Goal: Task Accomplishment & Management: Manage account settings

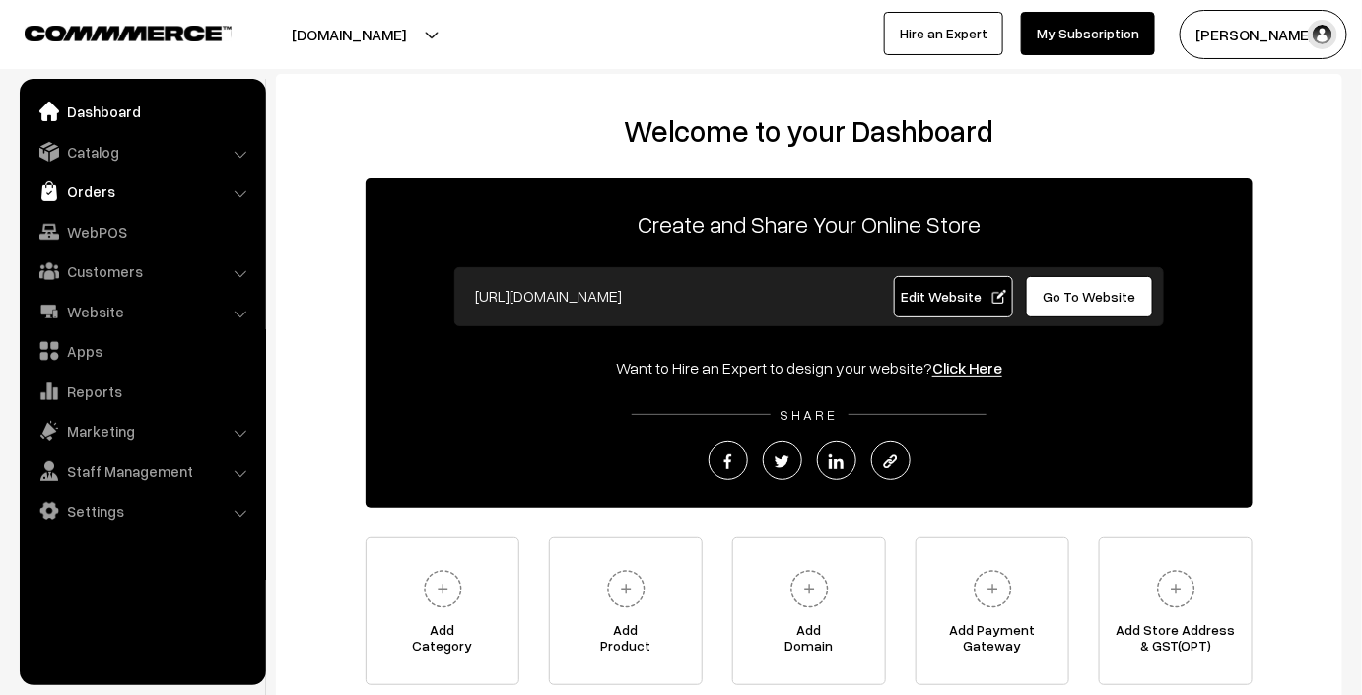
click at [232, 189] on link "Orders" at bounding box center [142, 190] width 235 height 35
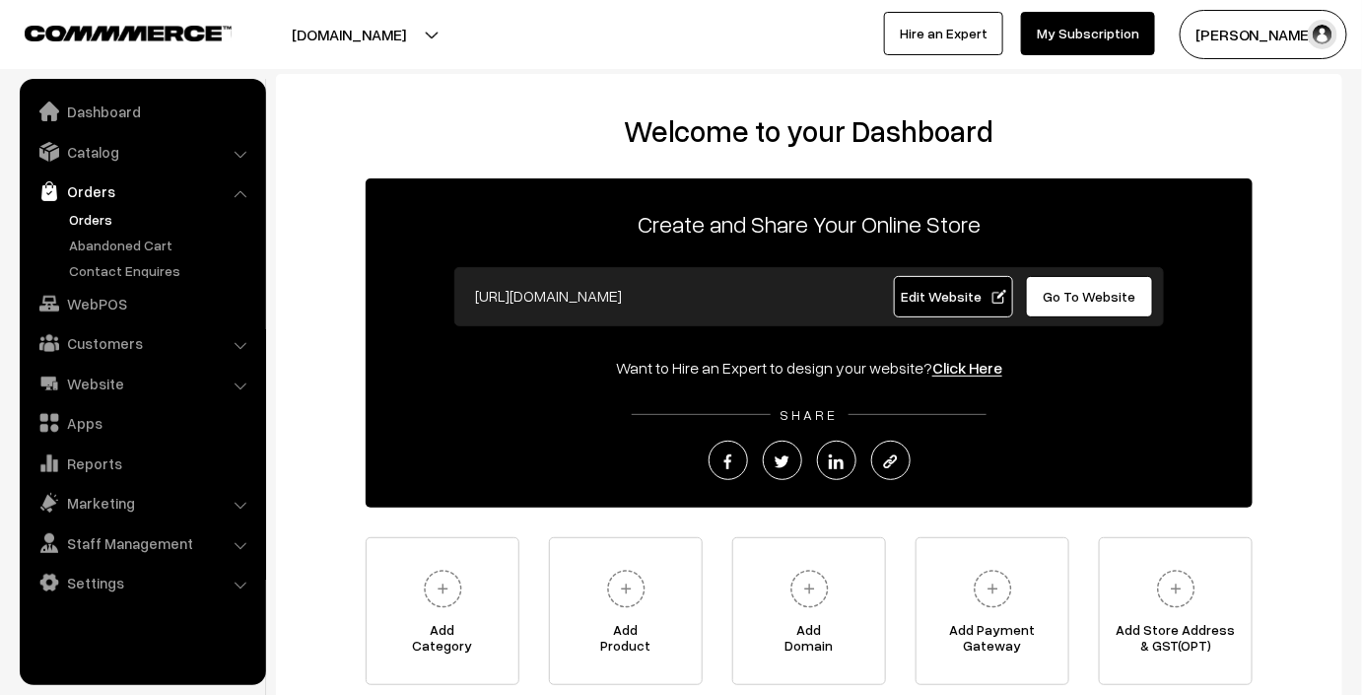
click at [158, 219] on link "Orders" at bounding box center [161, 219] width 195 height 21
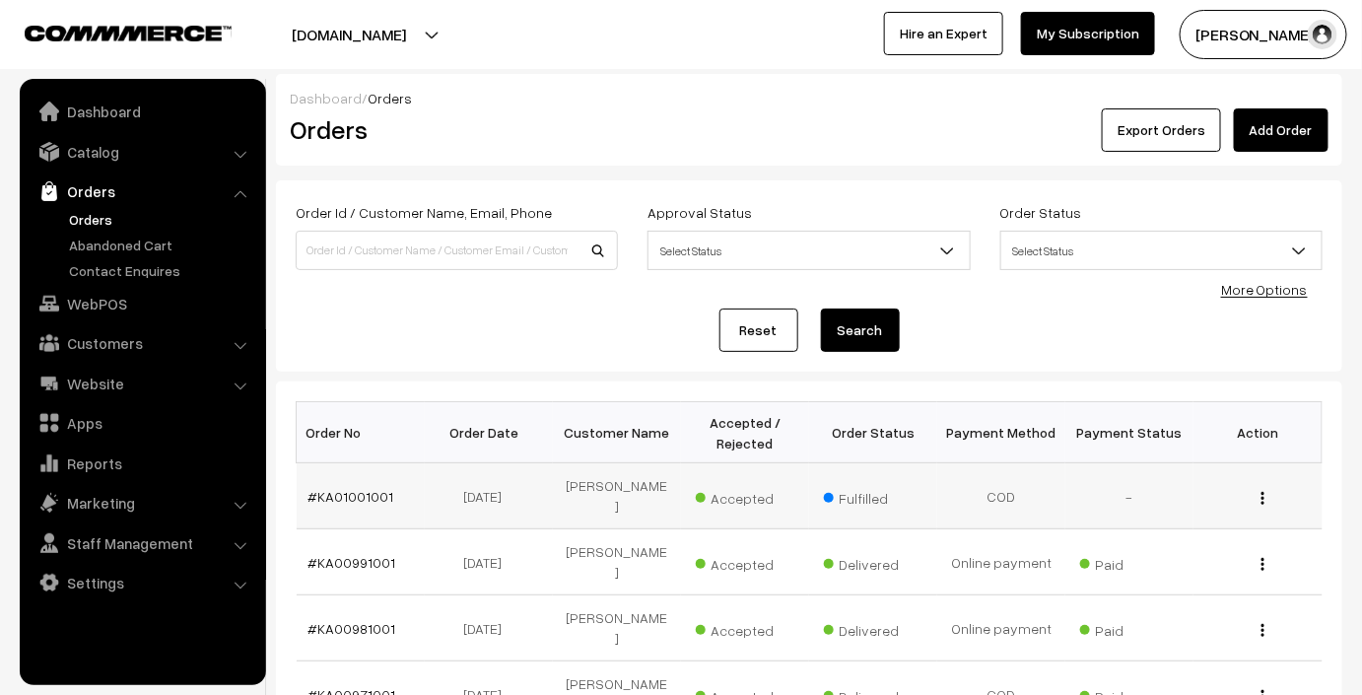
click at [1261, 490] on button "button" at bounding box center [1262, 498] width 5 height 16
click at [1170, 515] on link "View" at bounding box center [1175, 526] width 168 height 43
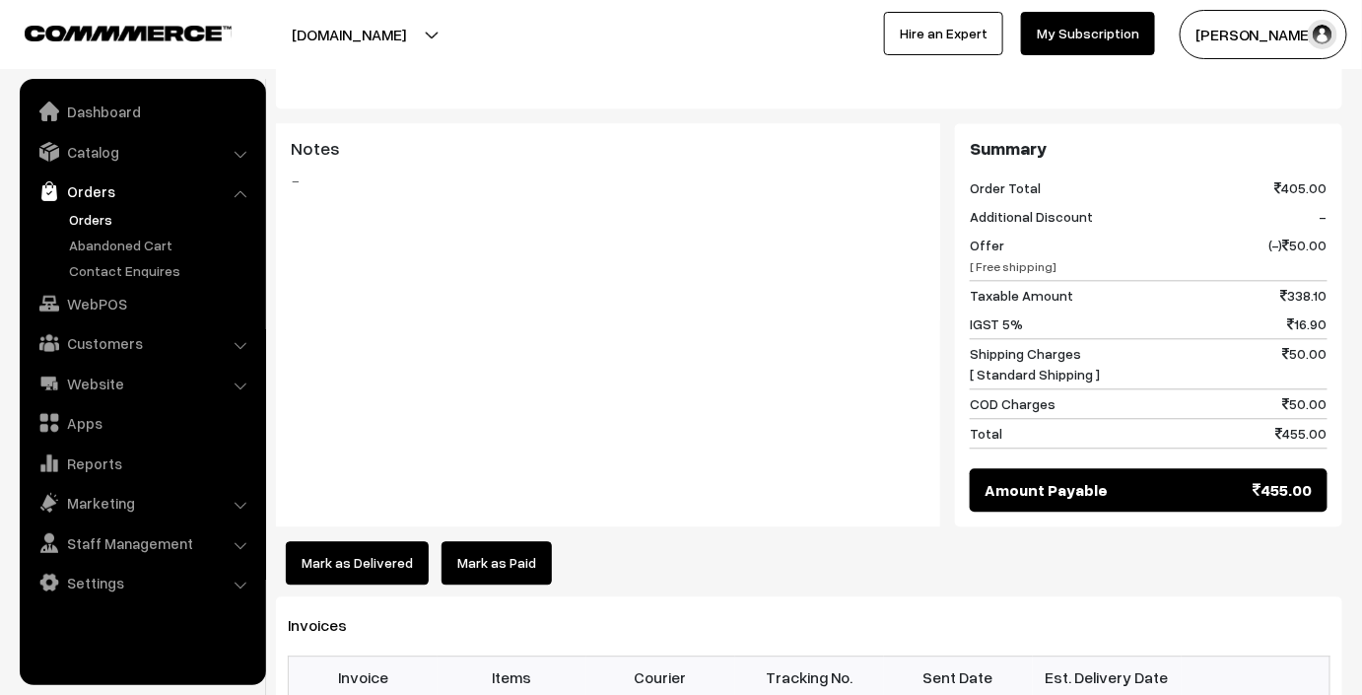
scroll to position [1405, 0]
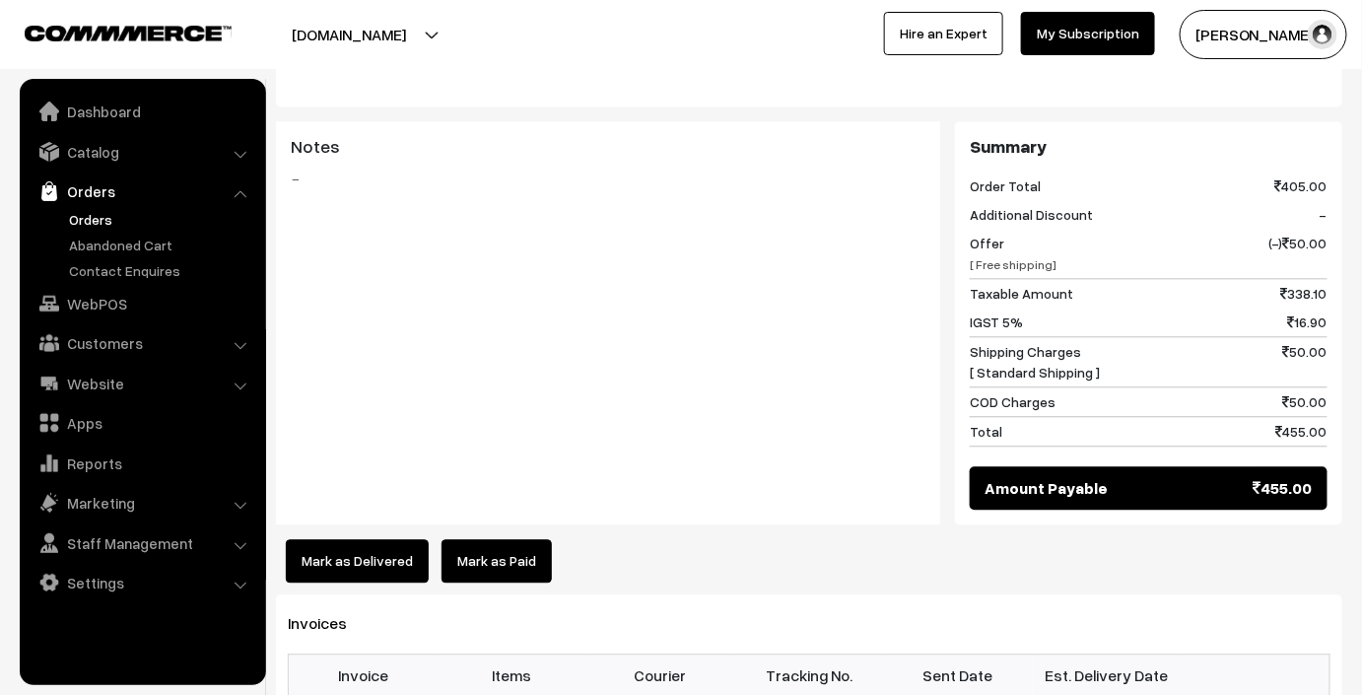
click at [473, 544] on link "Mark as Paid" at bounding box center [496, 560] width 110 height 43
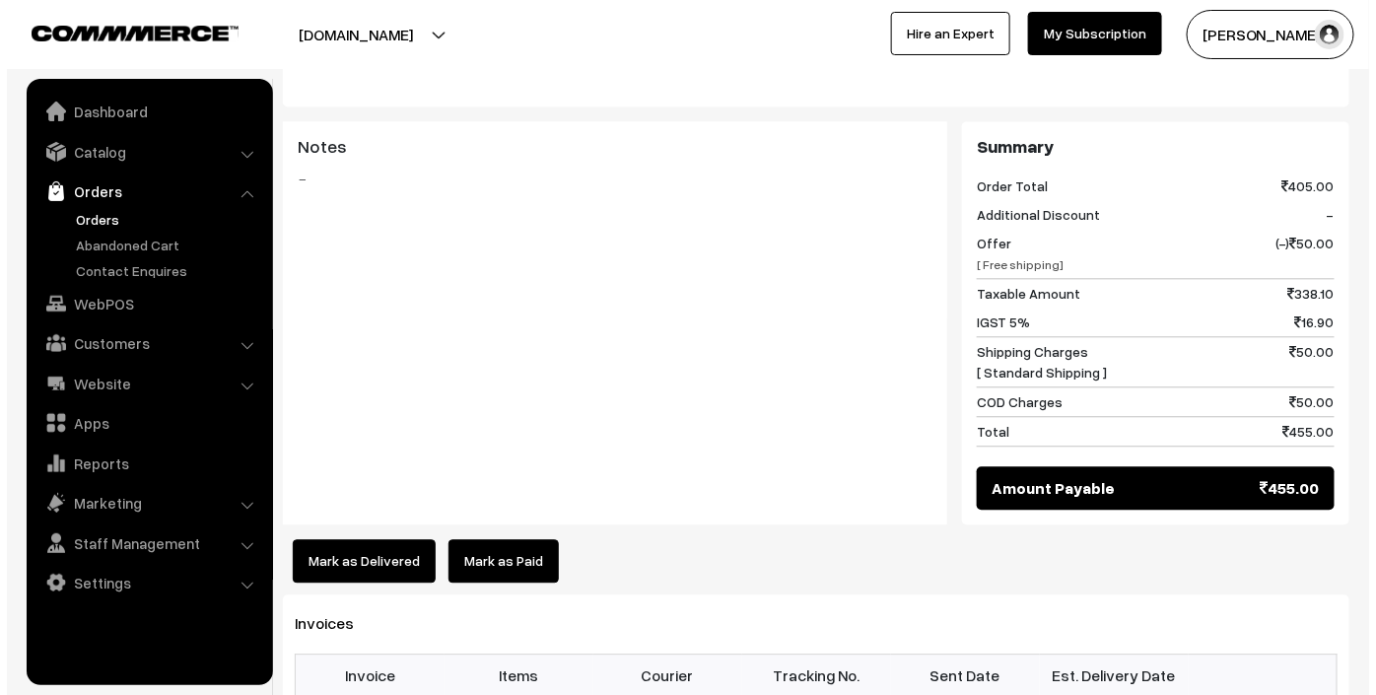
scroll to position [1414, 0]
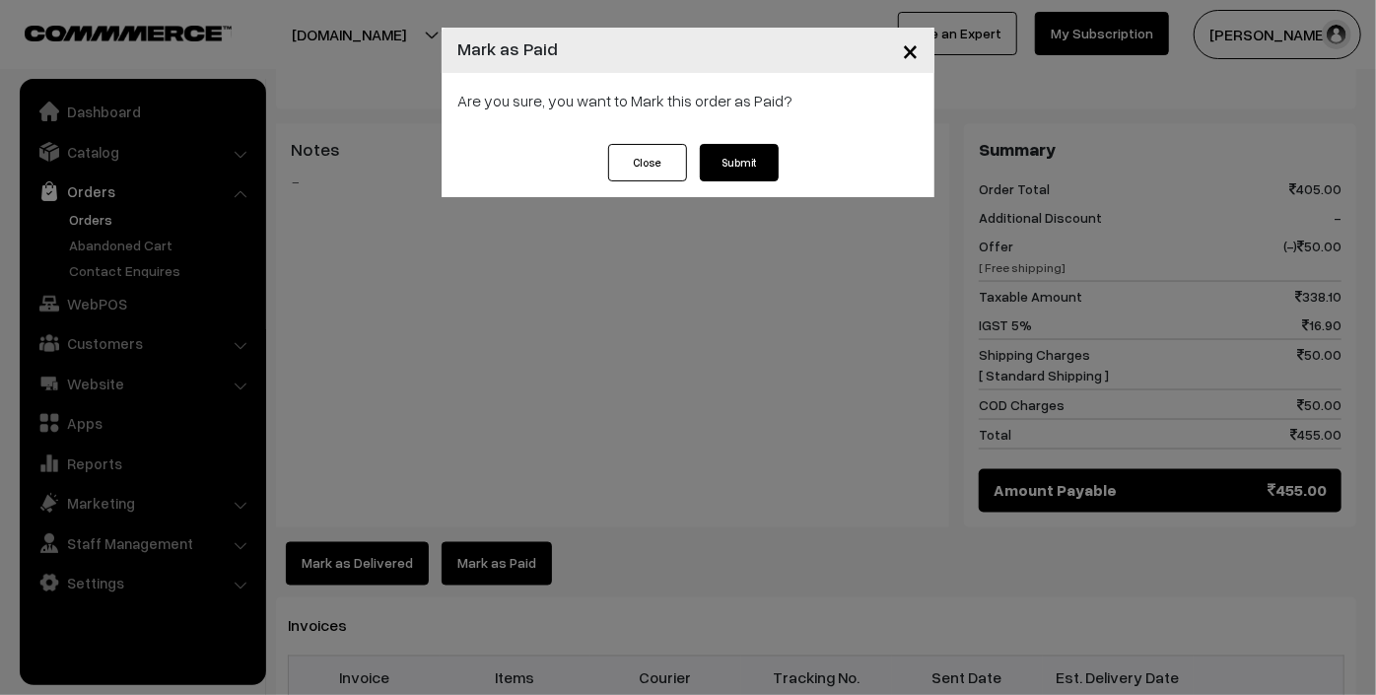
click at [757, 164] on button "Submit" at bounding box center [739, 162] width 79 height 37
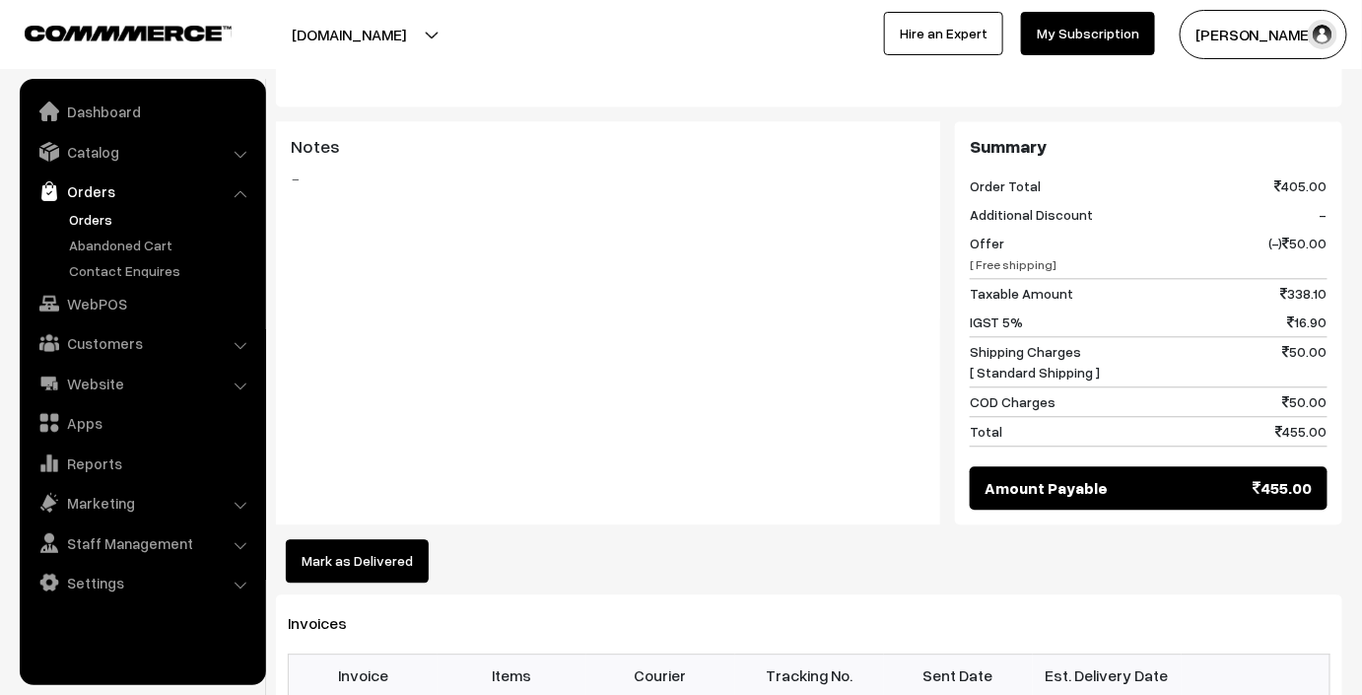
click at [327, 540] on button "Mark as Delivered" at bounding box center [357, 560] width 143 height 43
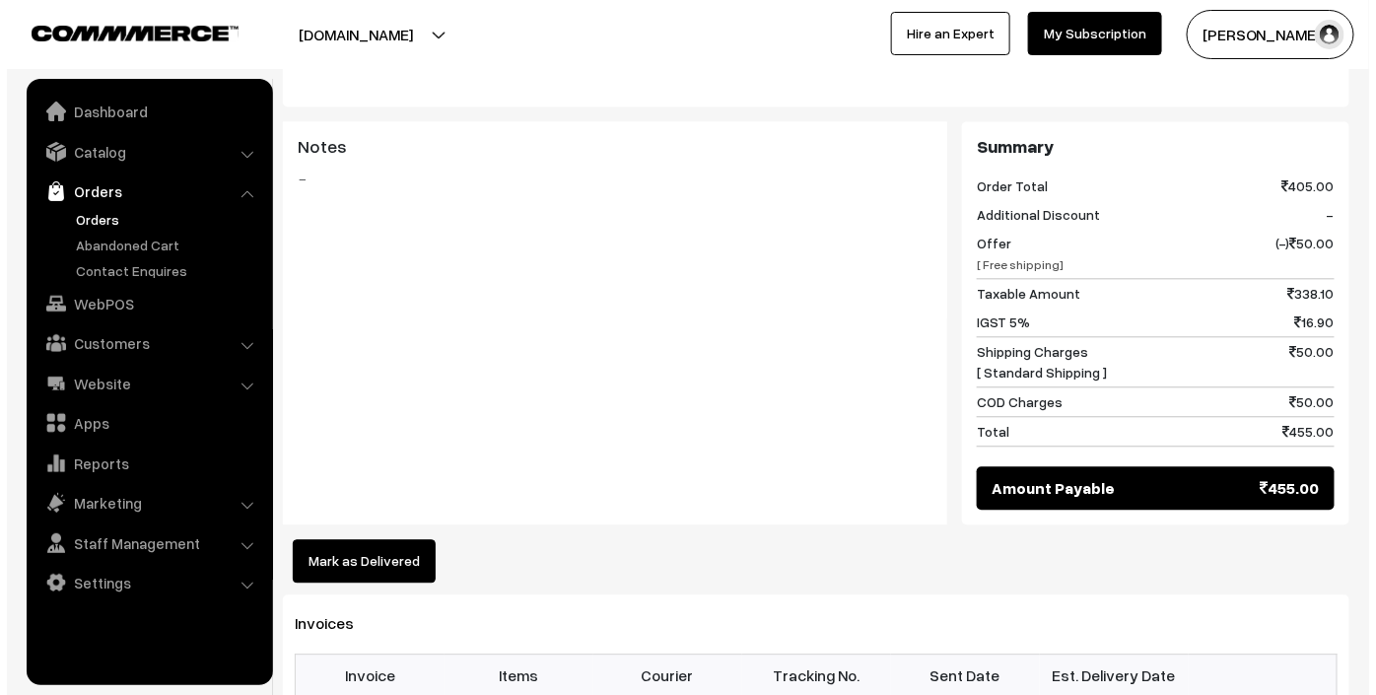
scroll to position [1414, 0]
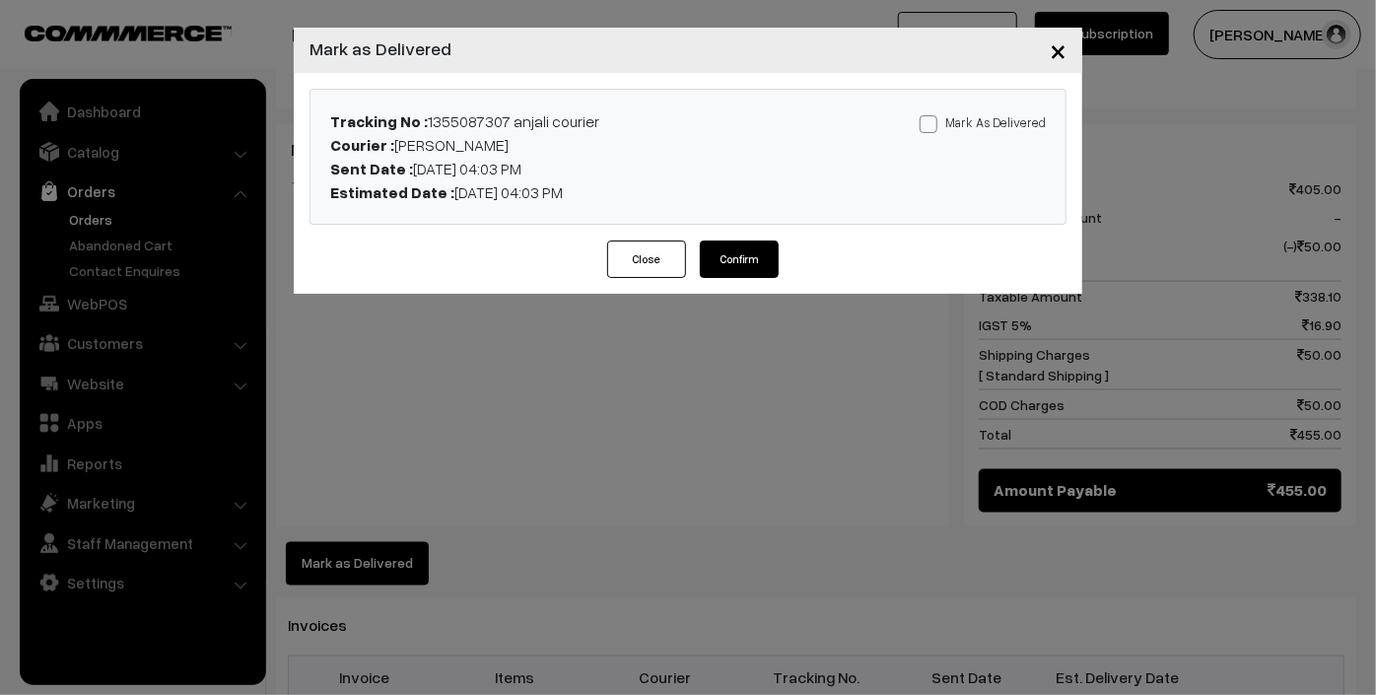
click at [933, 122] on span at bounding box center [928, 124] width 18 height 18
click at [932, 122] on input "Mark As Delivered" at bounding box center [925, 120] width 13 height 13
checkbox input "true"
click at [731, 255] on button "Confirm" at bounding box center [739, 258] width 79 height 37
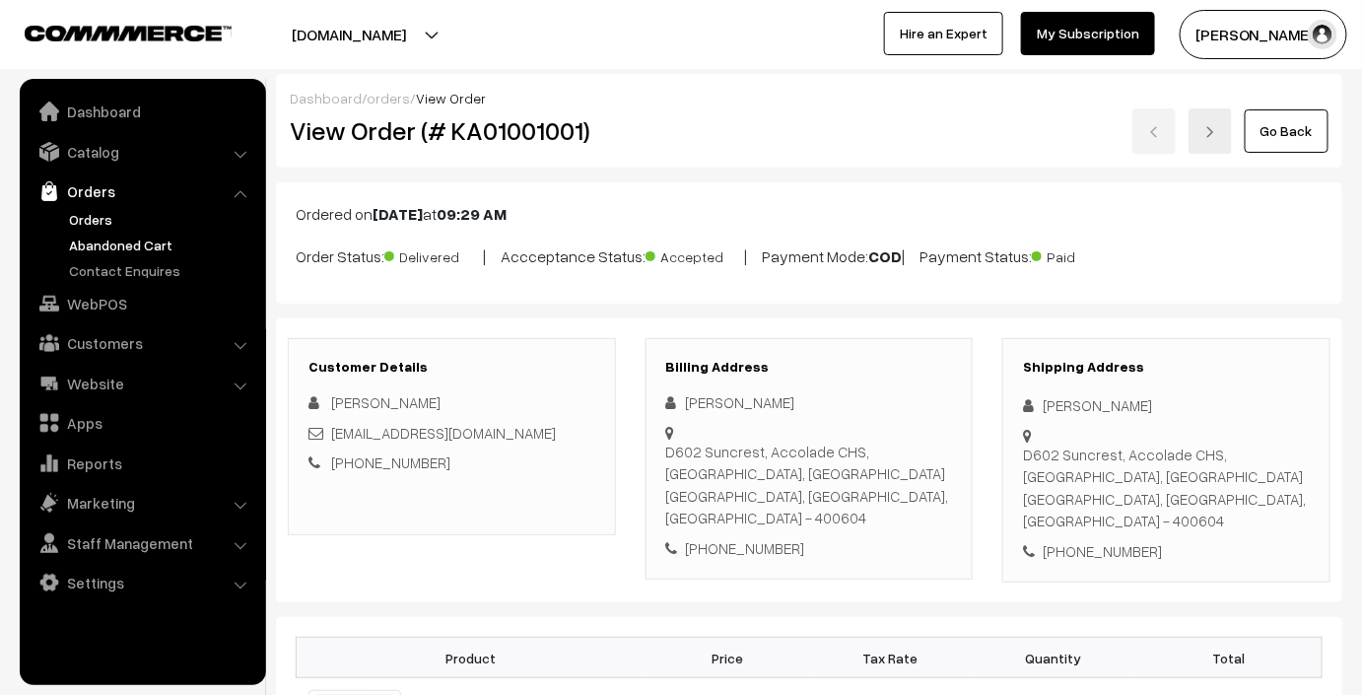
click at [158, 237] on link "Abandoned Cart" at bounding box center [161, 245] width 195 height 21
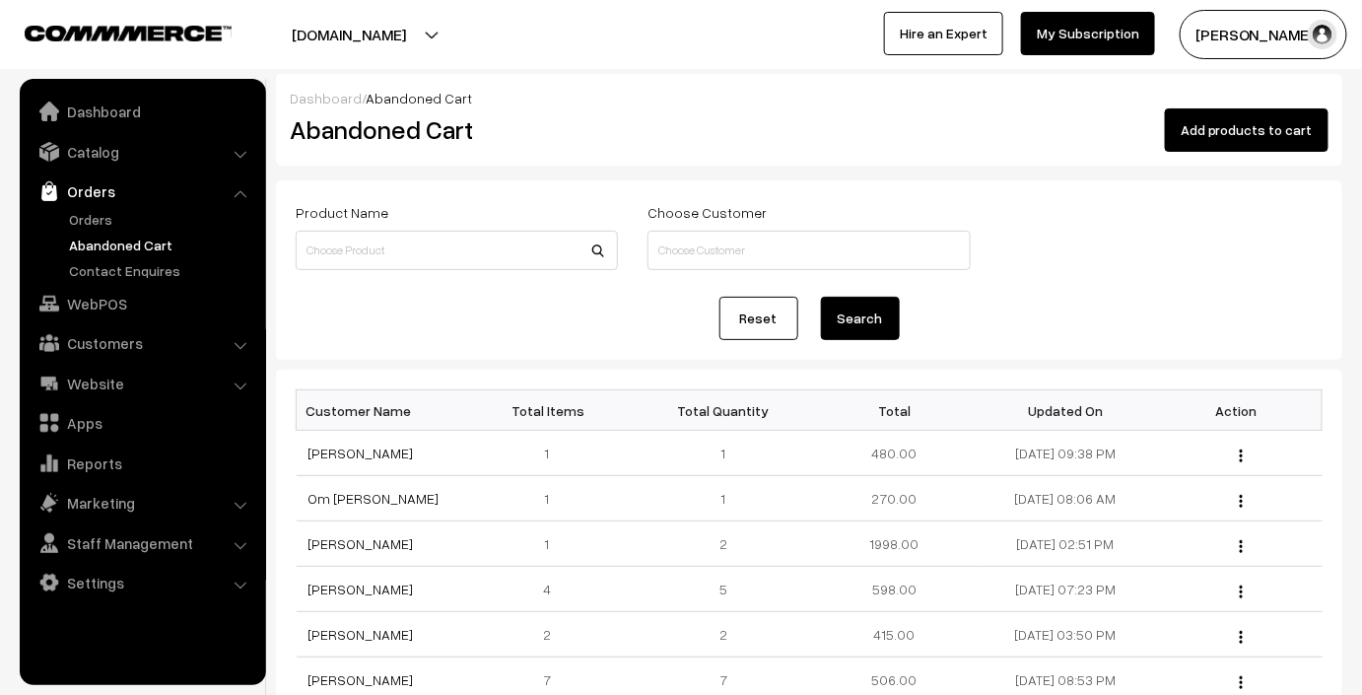
click at [164, 181] on link "Orders" at bounding box center [142, 190] width 235 height 35
click at [197, 140] on link "Catalog" at bounding box center [142, 151] width 235 height 35
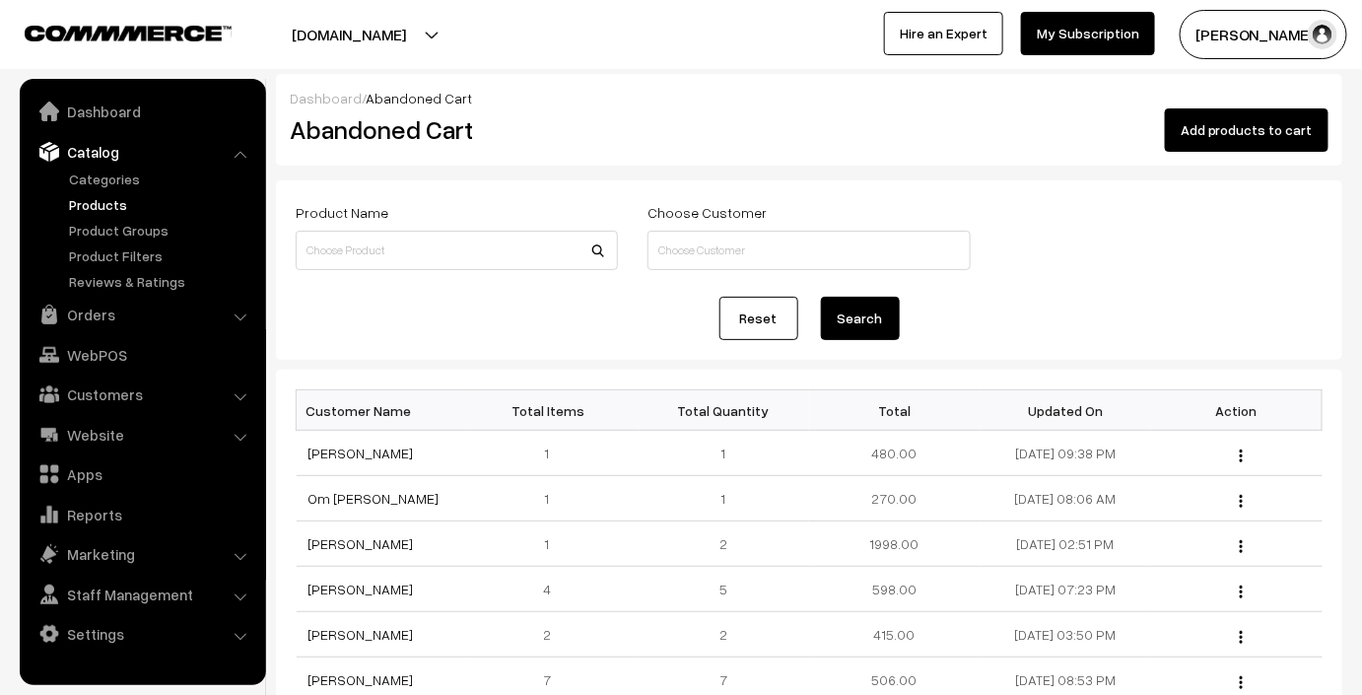
click at [148, 203] on link "Products" at bounding box center [161, 204] width 195 height 21
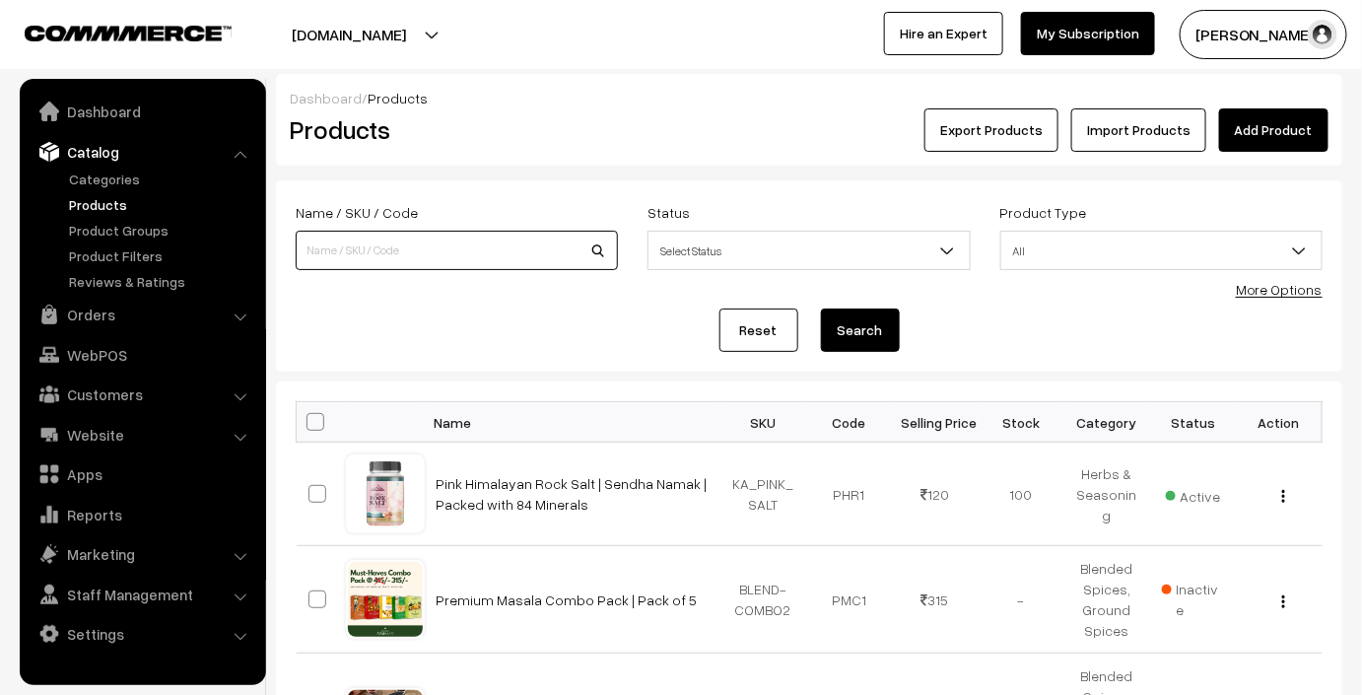
click at [391, 258] on input at bounding box center [457, 250] width 322 height 39
type input "[PERSON_NAME]"
click at [842, 336] on button "Search" at bounding box center [860, 329] width 79 height 43
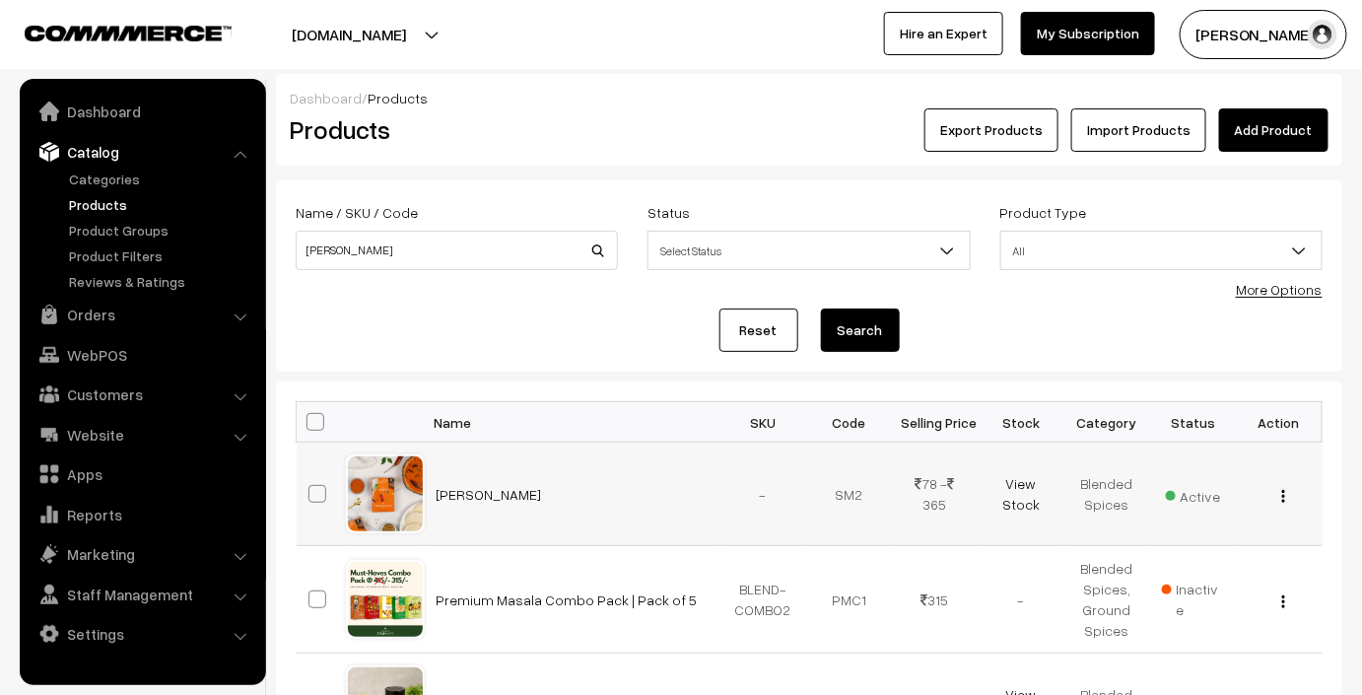
click at [1287, 494] on div "View Edit Delete" at bounding box center [1278, 494] width 62 height 21
click at [1283, 495] on img "button" at bounding box center [1283, 496] width 3 height 13
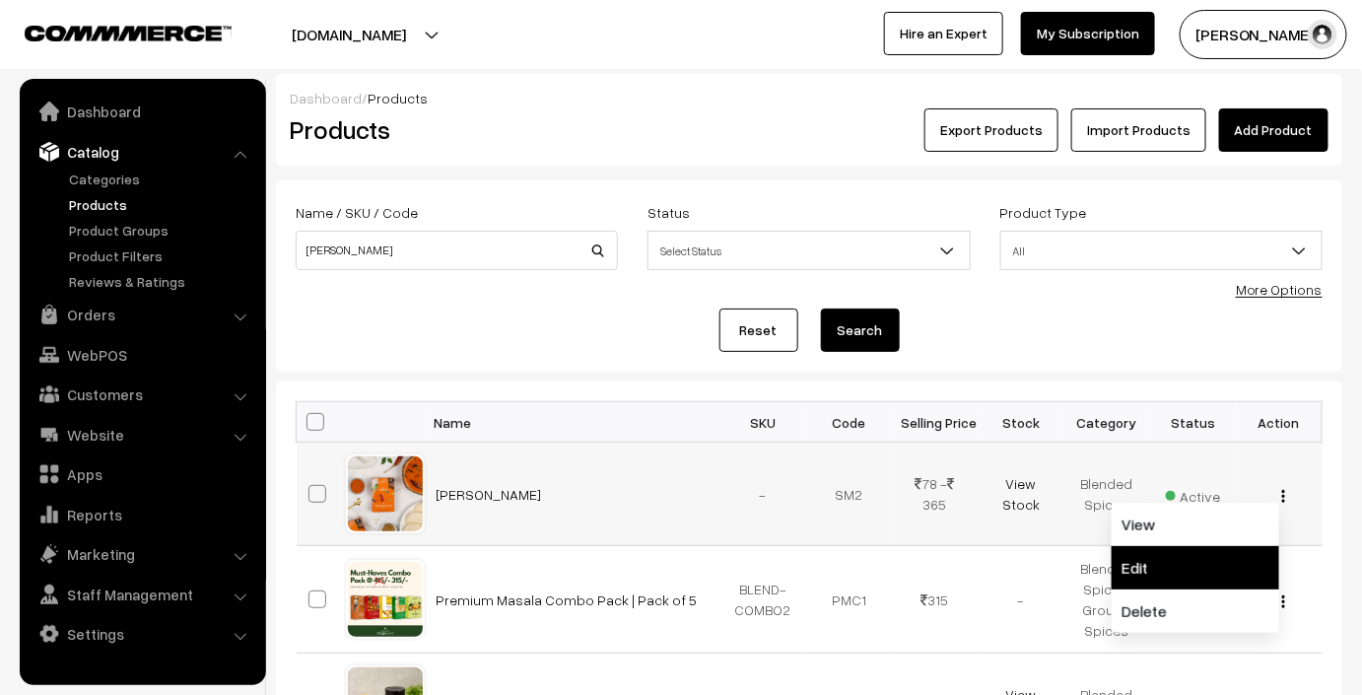
click at [1164, 560] on link "Edit" at bounding box center [1196, 567] width 168 height 43
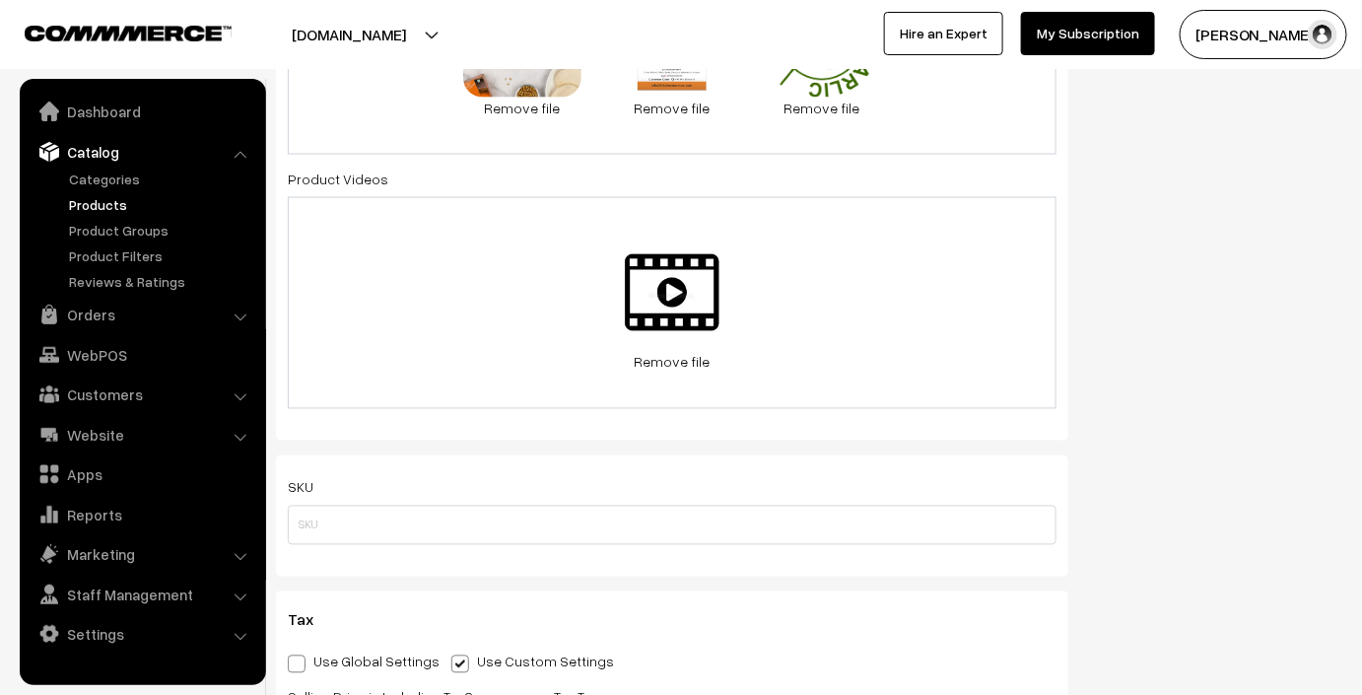
scroll to position [996, 0]
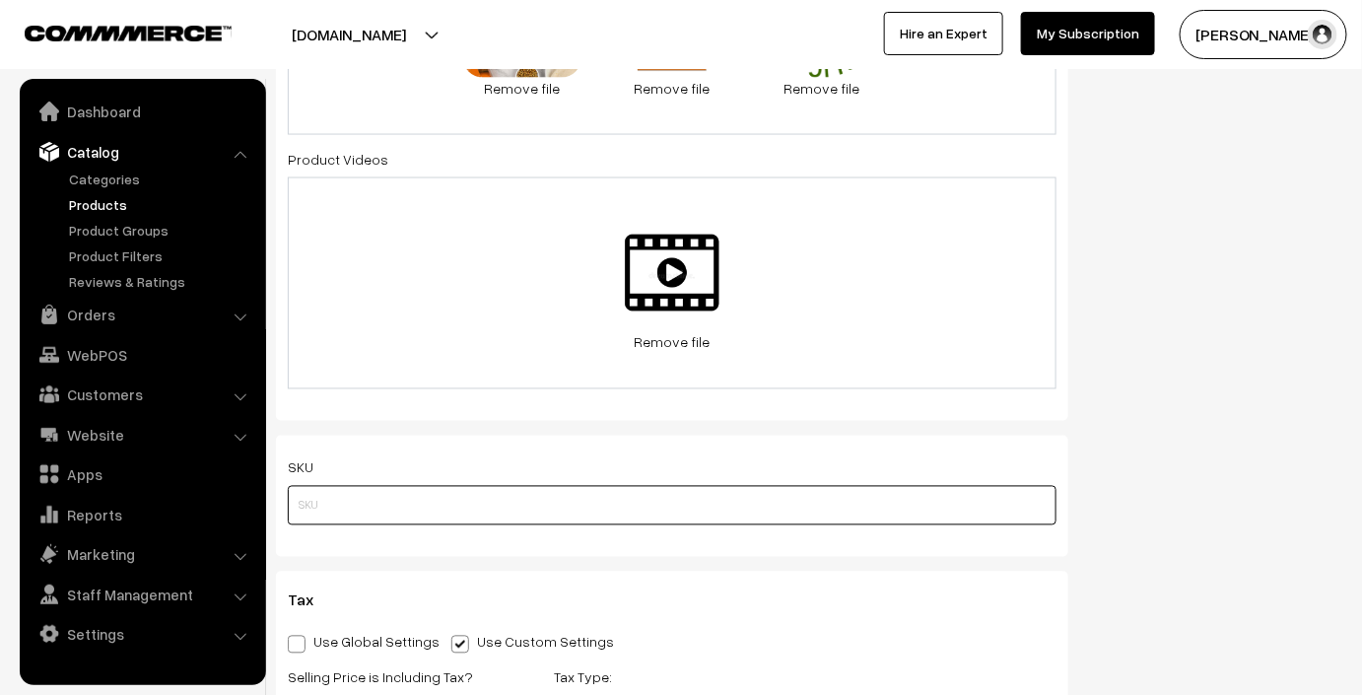
click at [534, 486] on input "text" at bounding box center [672, 505] width 769 height 39
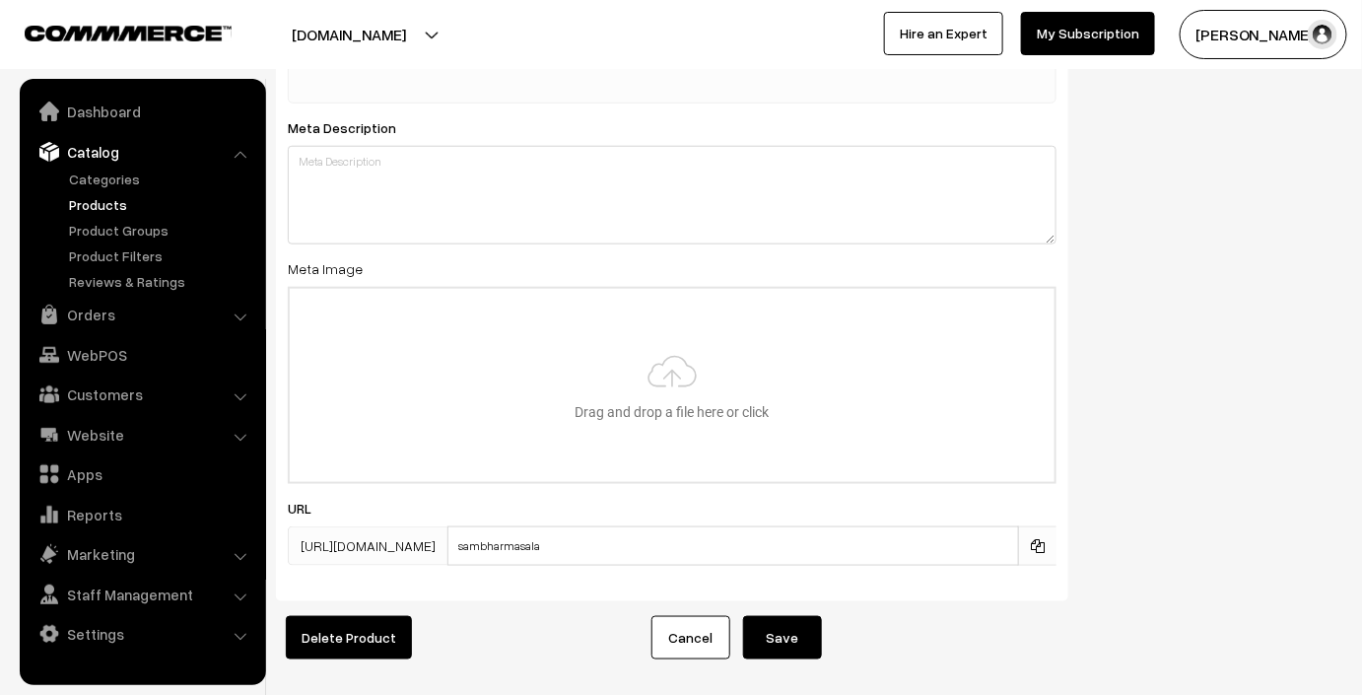
scroll to position [3100, 0]
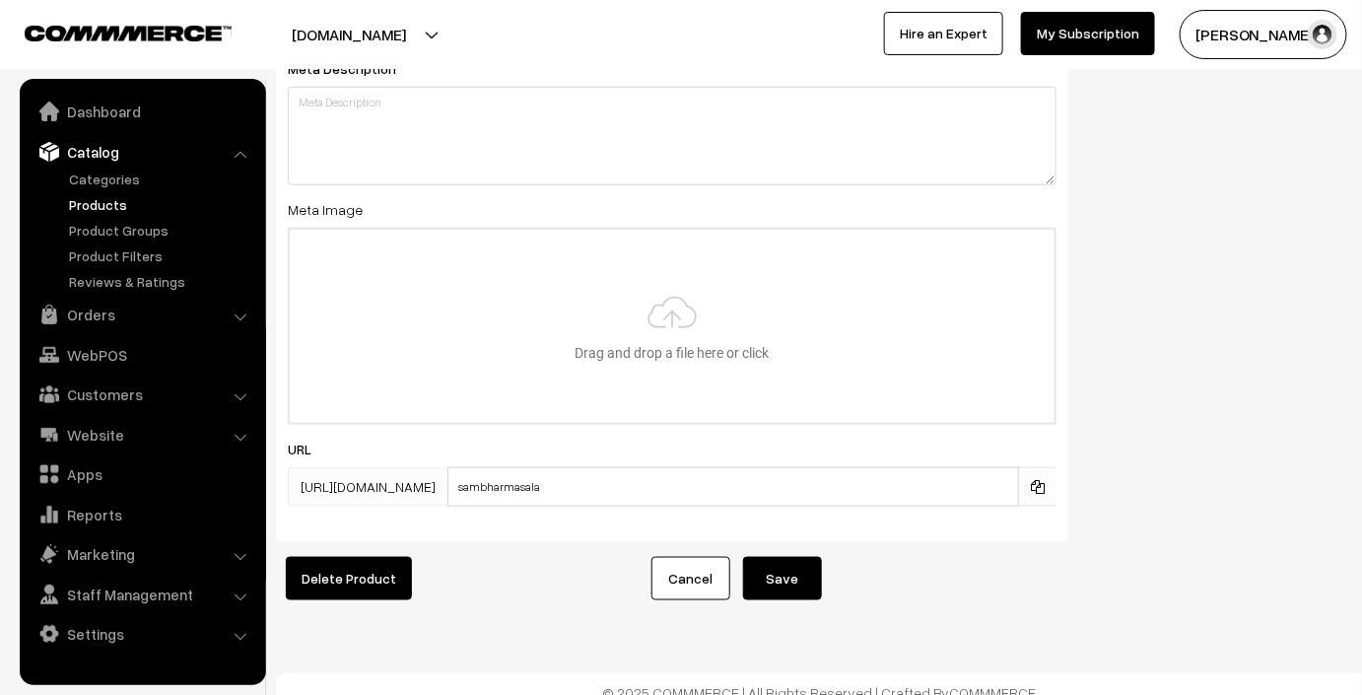
type input "8944129819872"
click at [797, 557] on button "Save" at bounding box center [782, 578] width 79 height 43
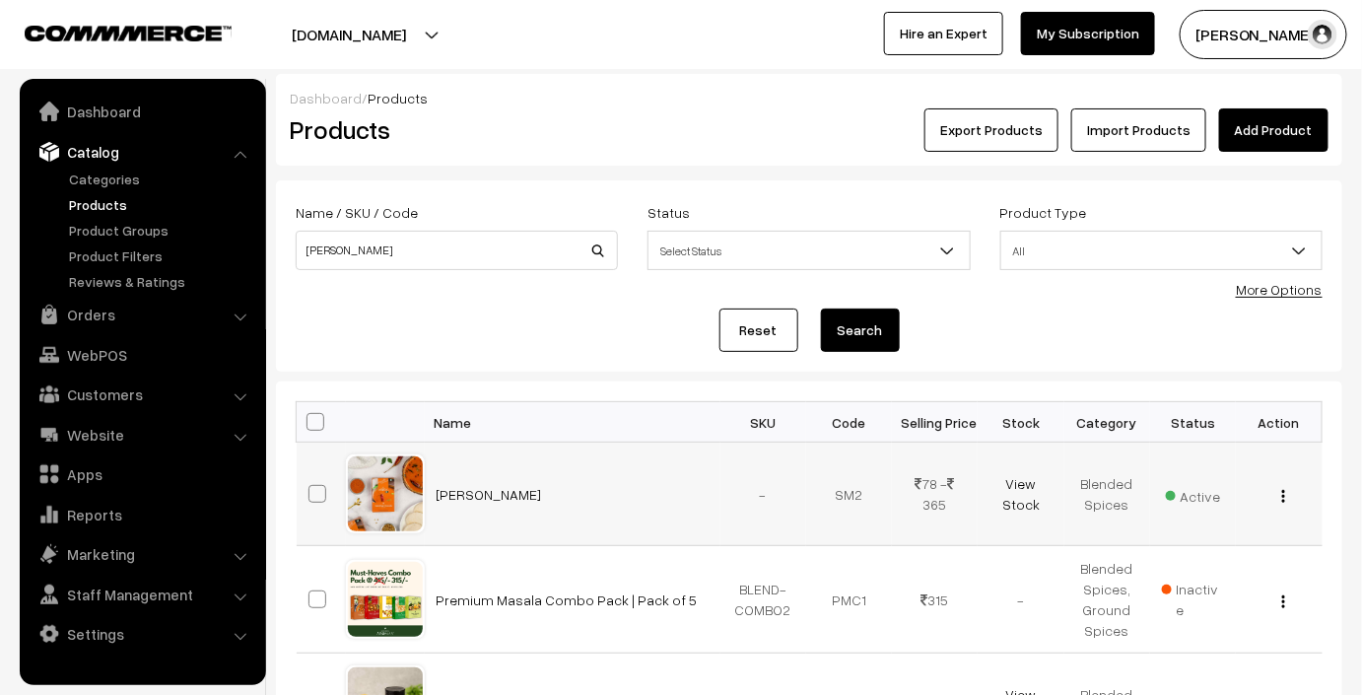
click at [1285, 495] on img "button" at bounding box center [1283, 496] width 3 height 13
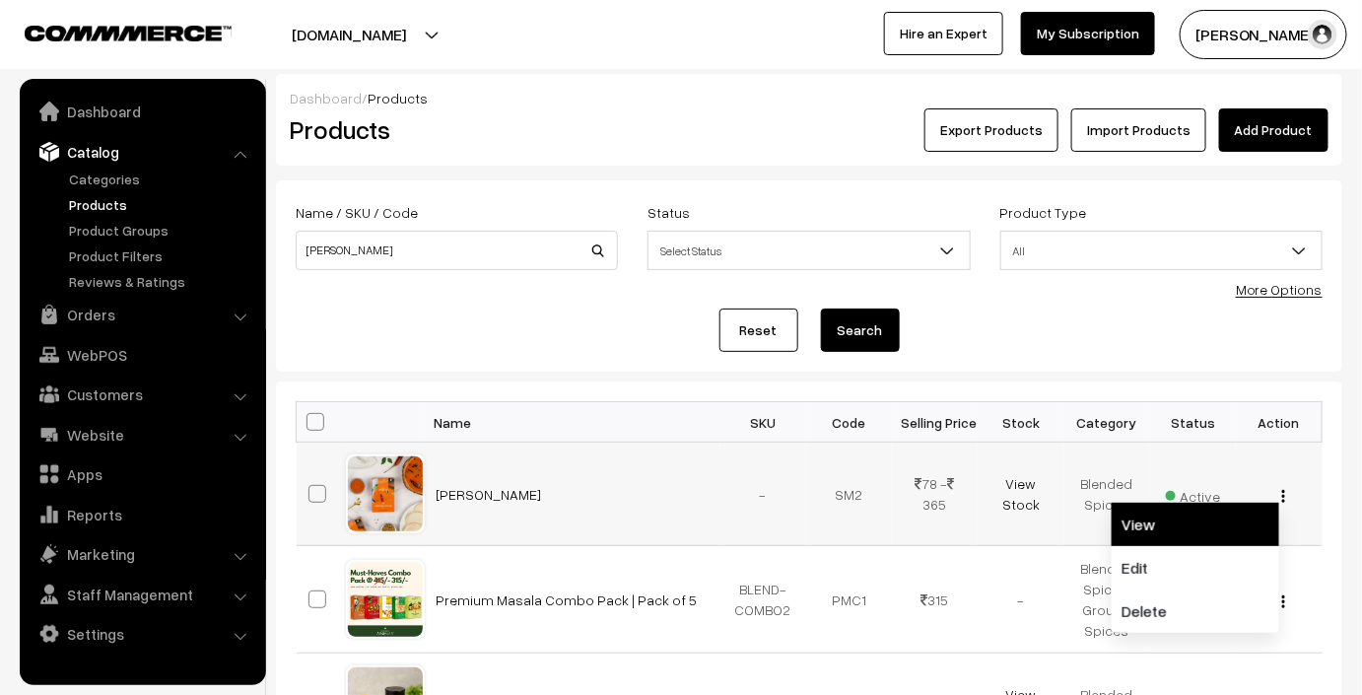
click at [1180, 518] on link "View" at bounding box center [1196, 524] width 168 height 43
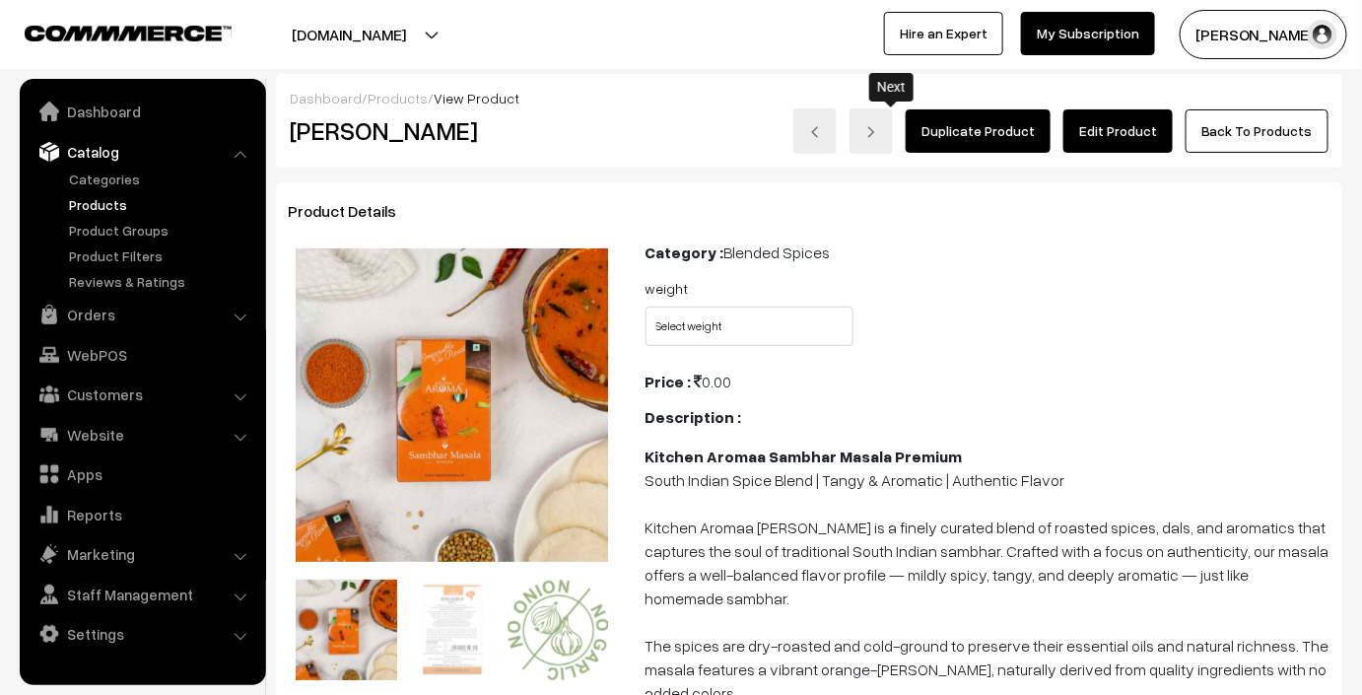
click at [882, 129] on link at bounding box center [870, 130] width 43 height 45
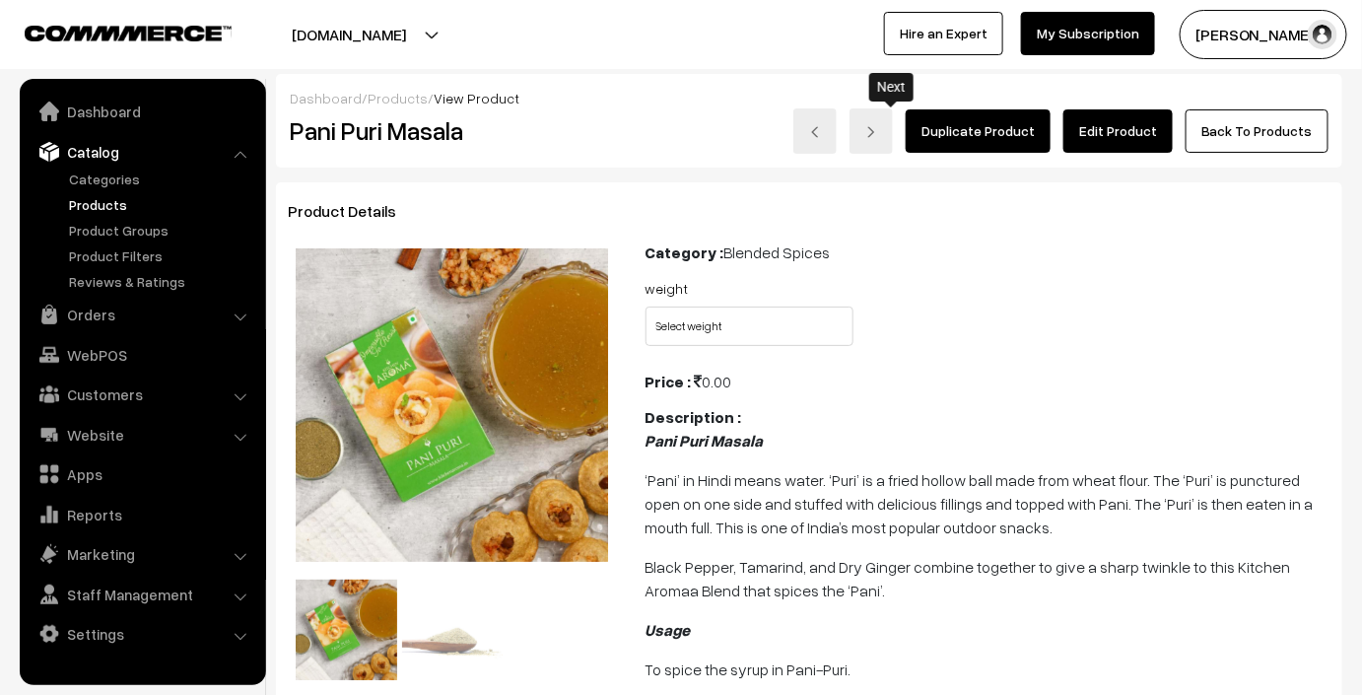
click at [893, 137] on link at bounding box center [870, 130] width 43 height 45
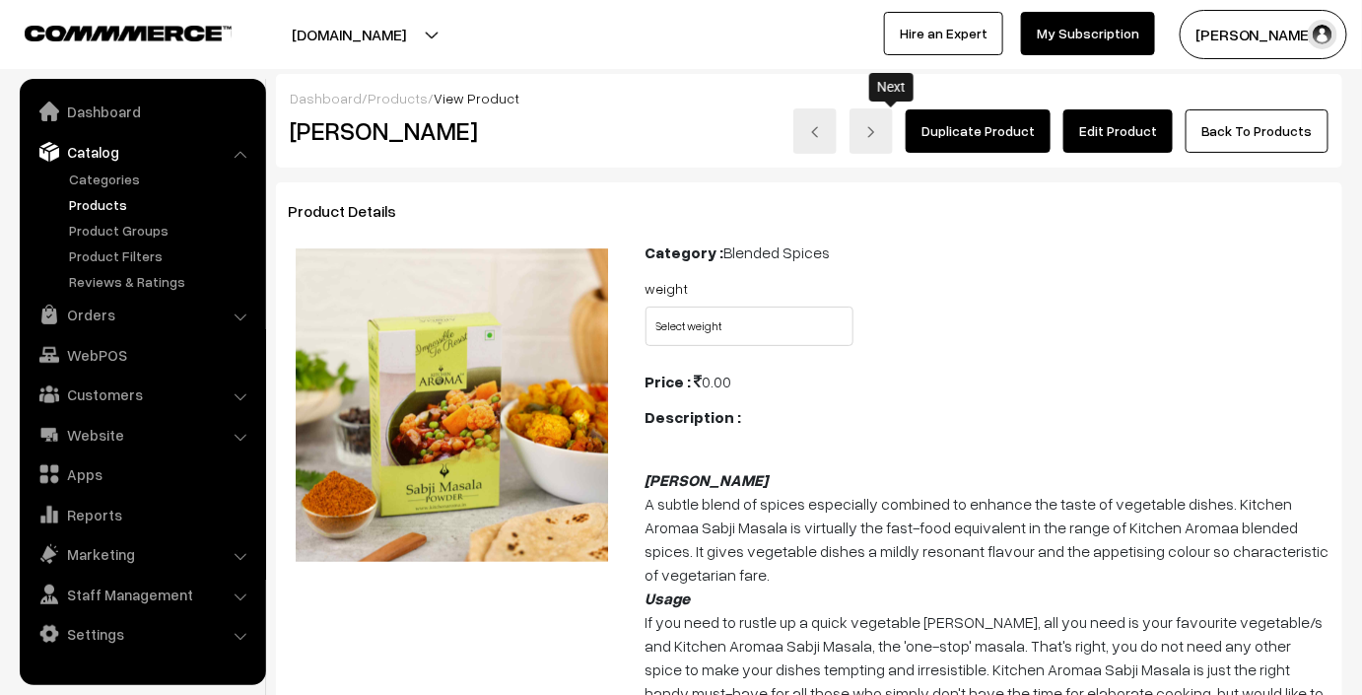
click at [877, 121] on link at bounding box center [870, 130] width 43 height 45
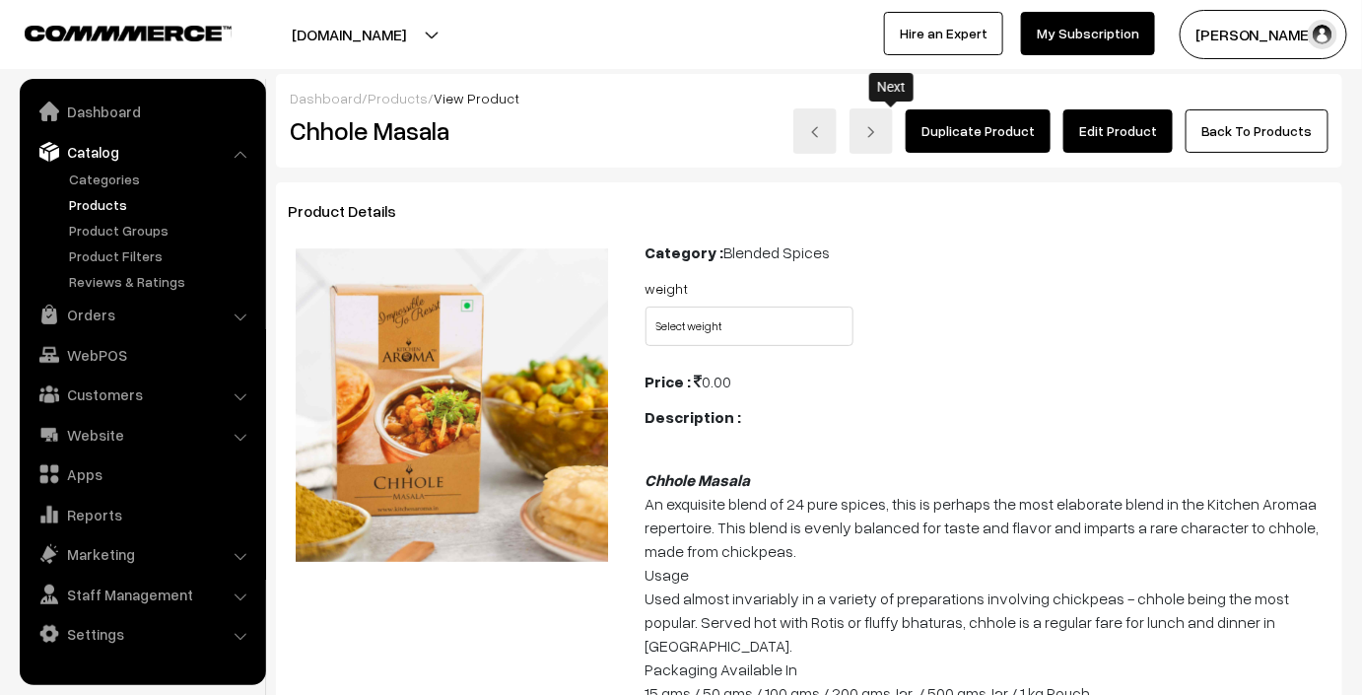
click at [893, 139] on link at bounding box center [870, 130] width 43 height 45
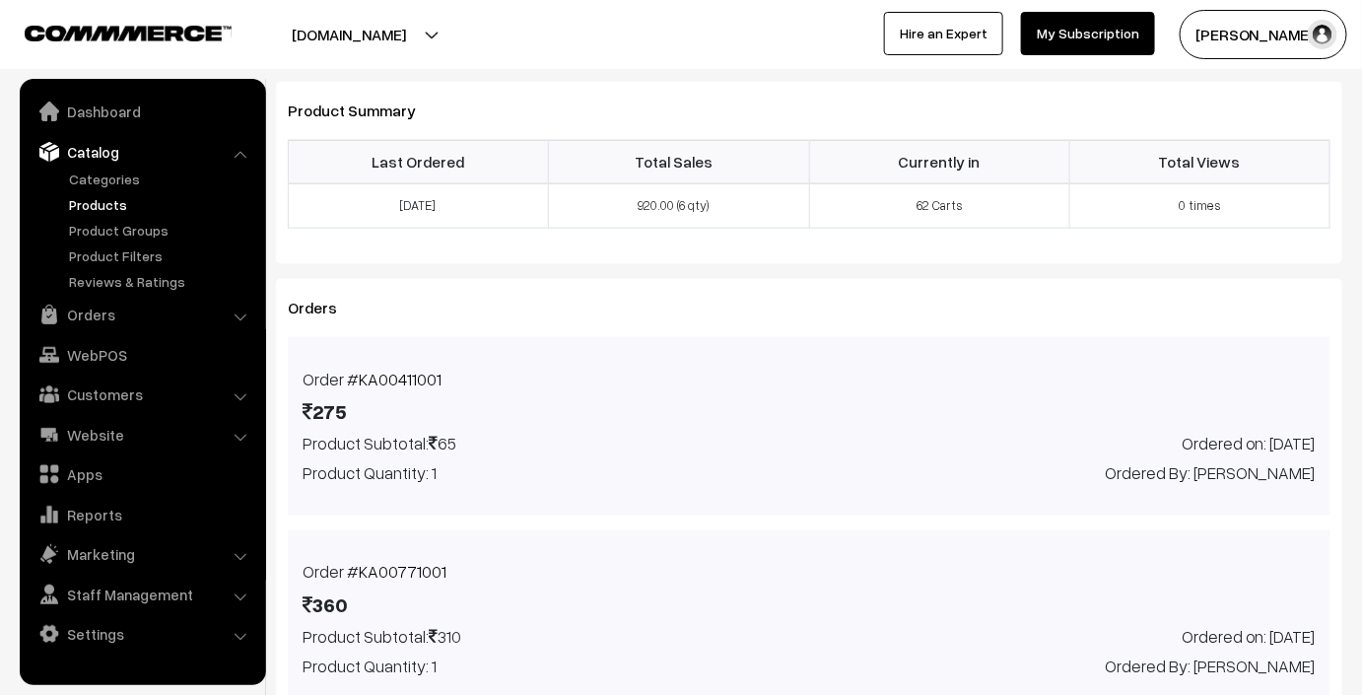
scroll to position [809, 0]
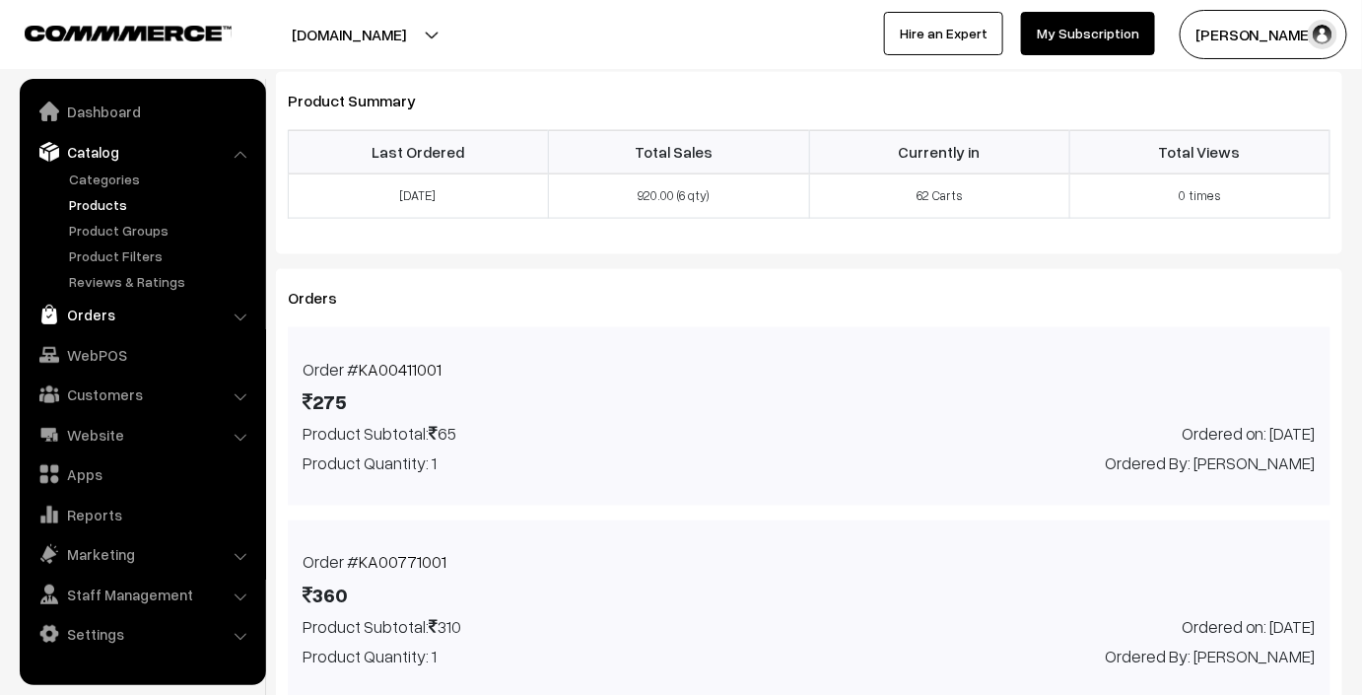
click at [160, 311] on link "Orders" at bounding box center [142, 314] width 235 height 35
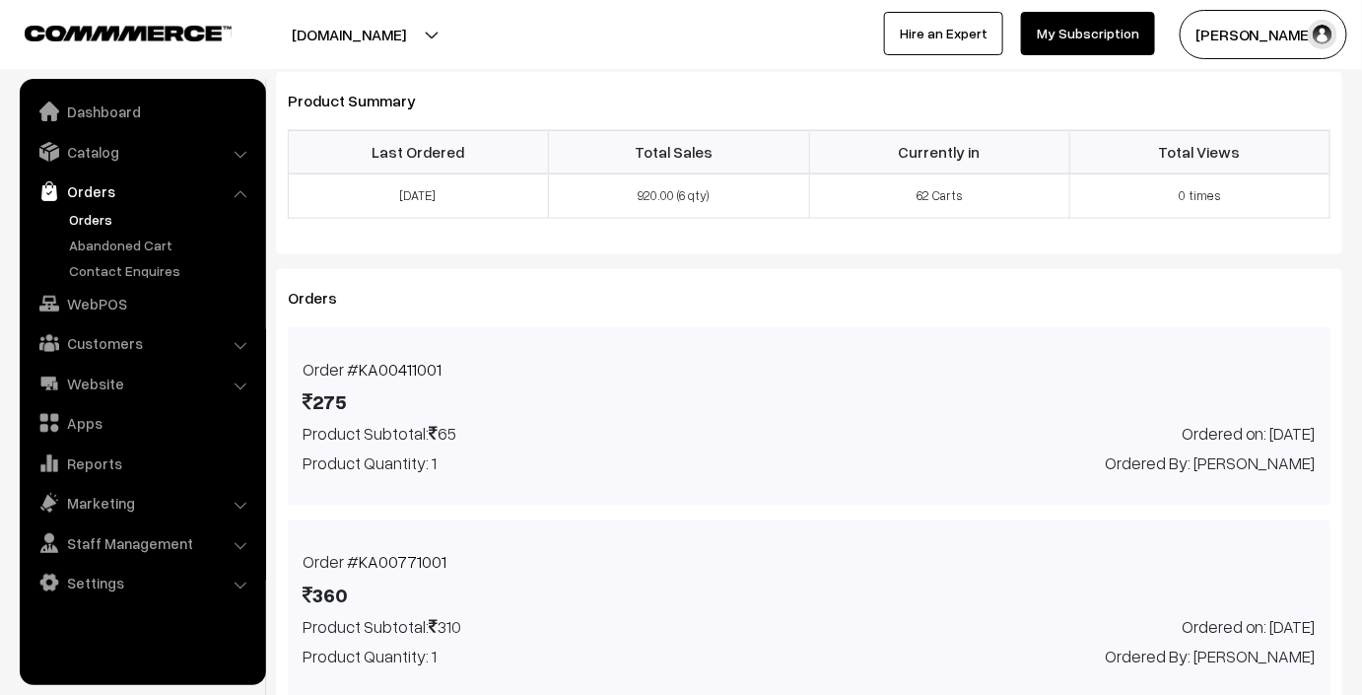
click at [95, 213] on link "Orders" at bounding box center [161, 219] width 195 height 21
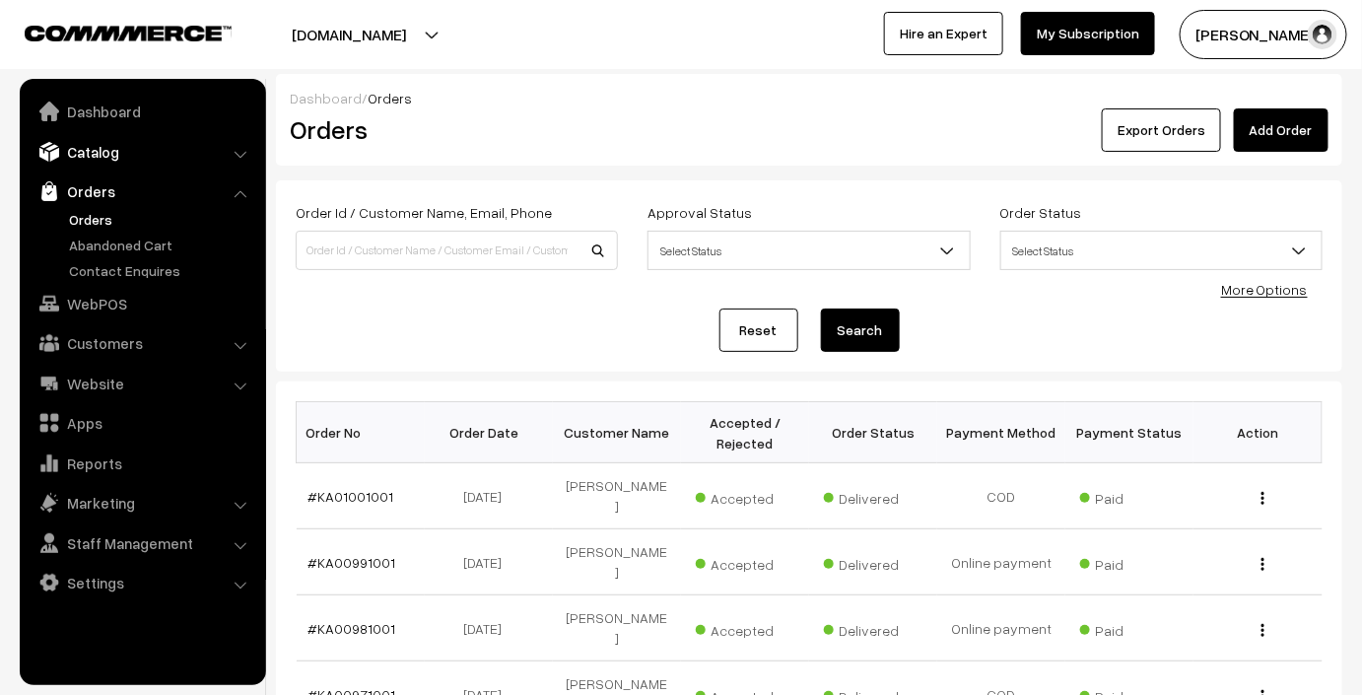
click at [138, 154] on link "Catalog" at bounding box center [142, 151] width 235 height 35
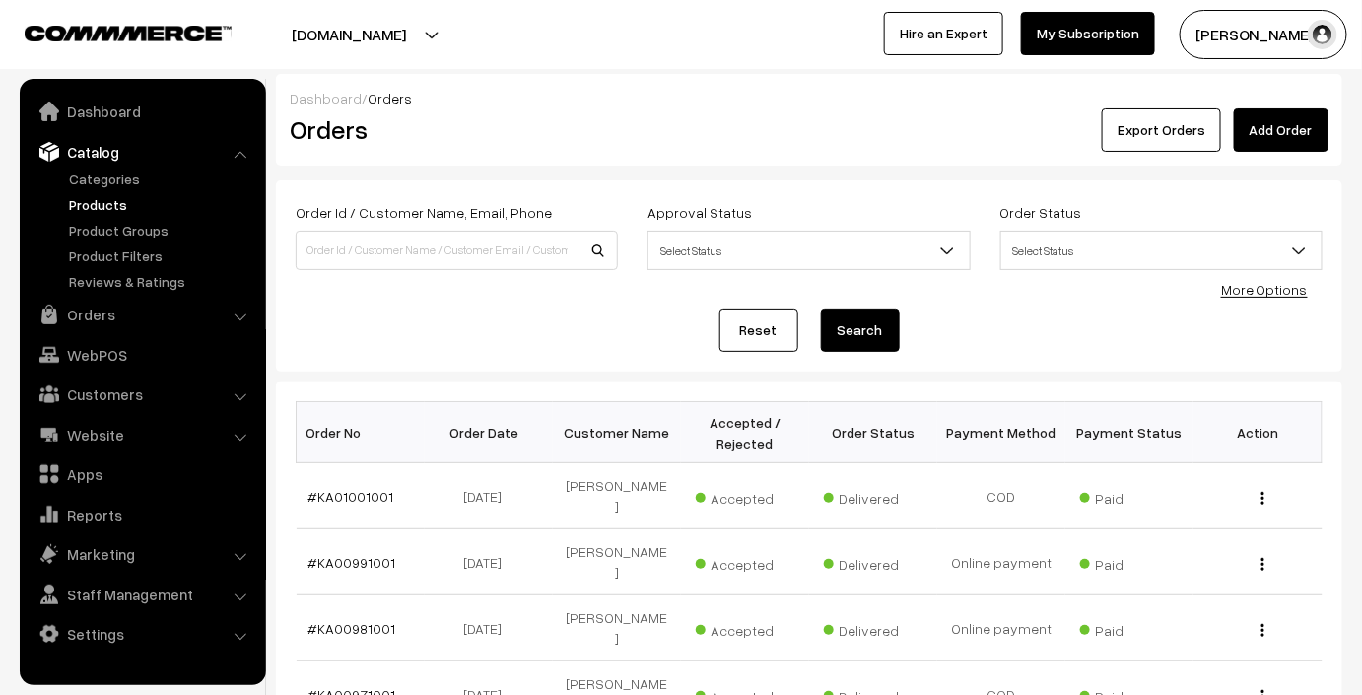
click at [102, 202] on link "Products" at bounding box center [161, 204] width 195 height 21
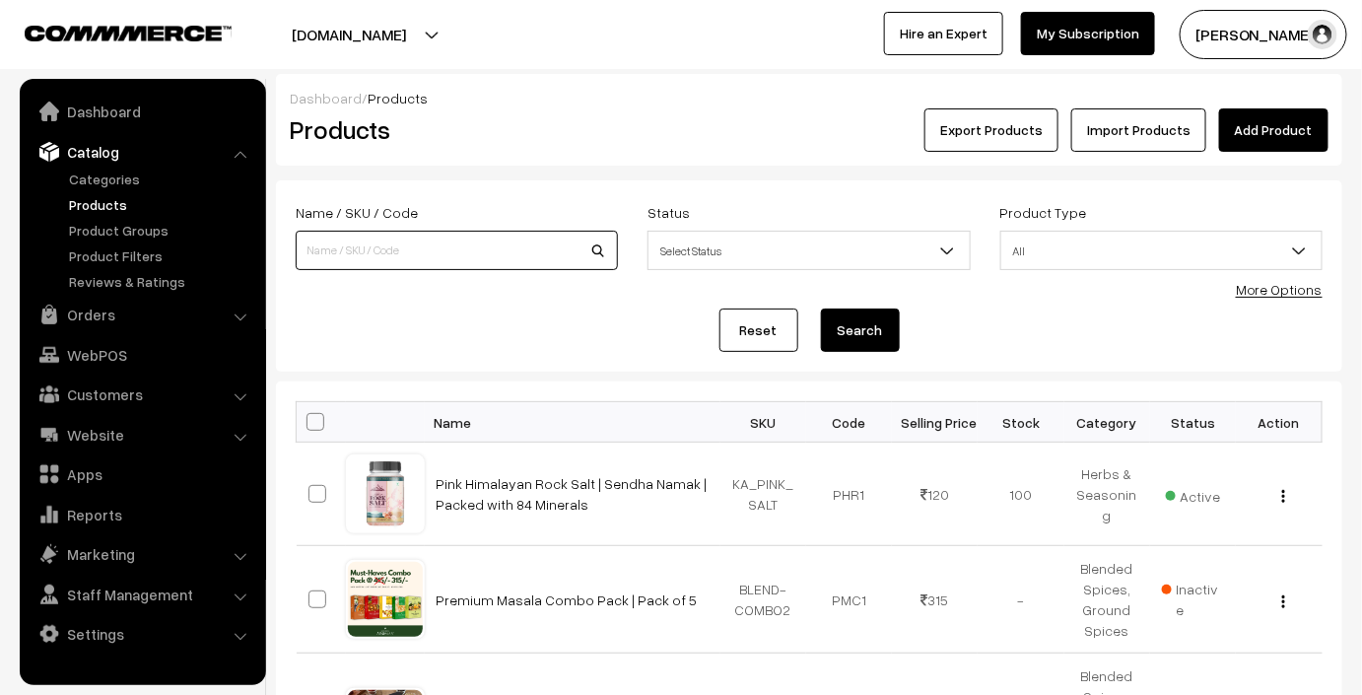
click at [371, 258] on input at bounding box center [457, 250] width 322 height 39
type input "[PERSON_NAME]"
click at [848, 329] on button "Search" at bounding box center [860, 329] width 79 height 43
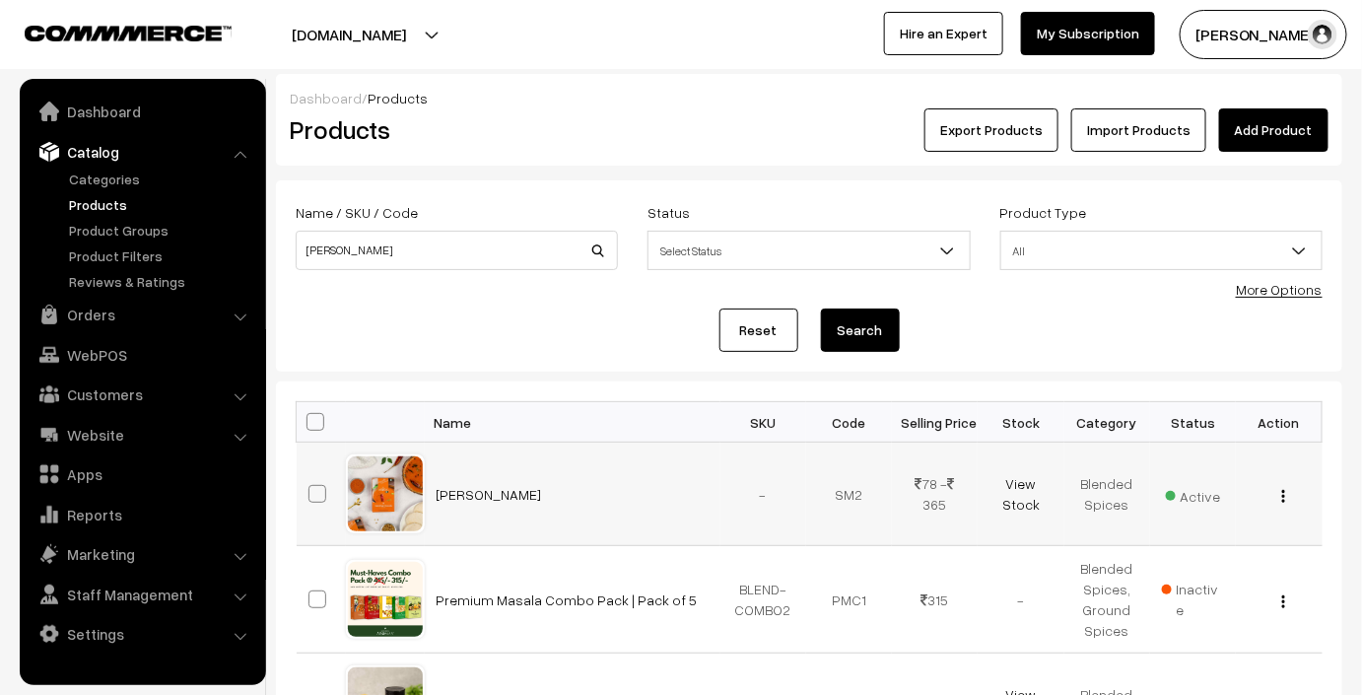
click at [1284, 493] on img "button" at bounding box center [1283, 496] width 3 height 13
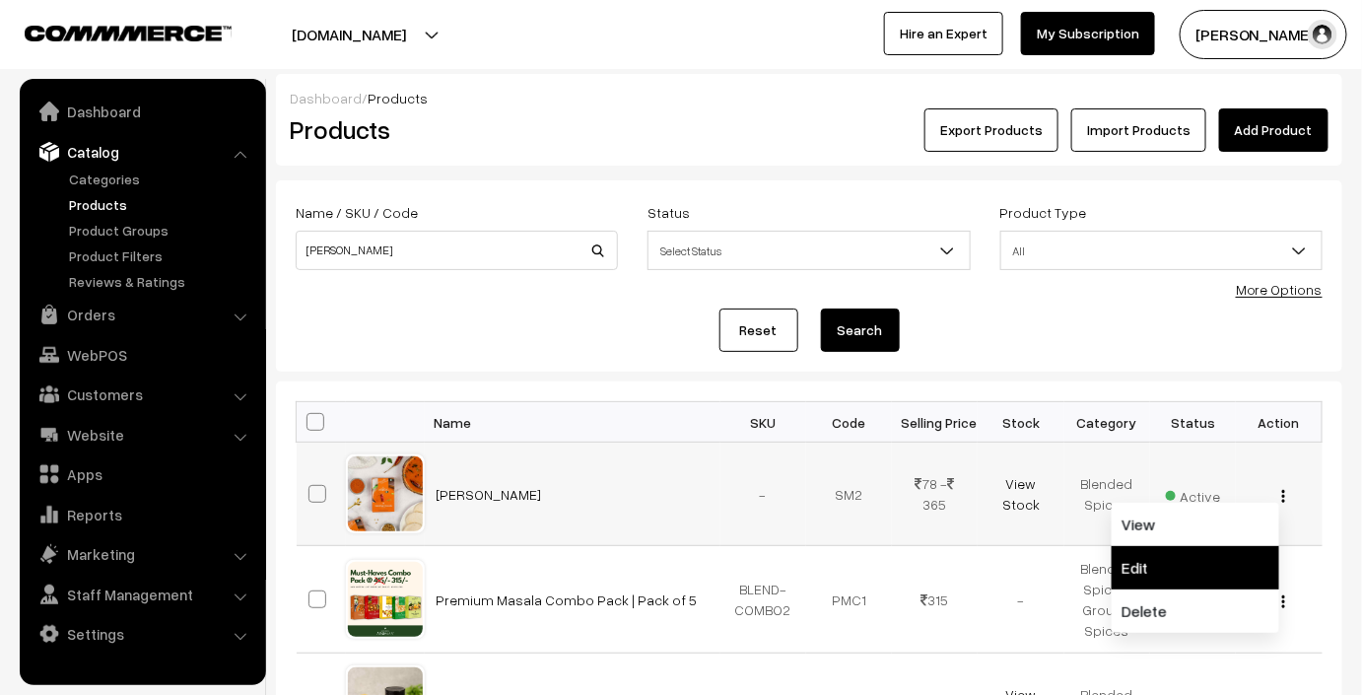
click at [1155, 555] on link "Edit" at bounding box center [1196, 567] width 168 height 43
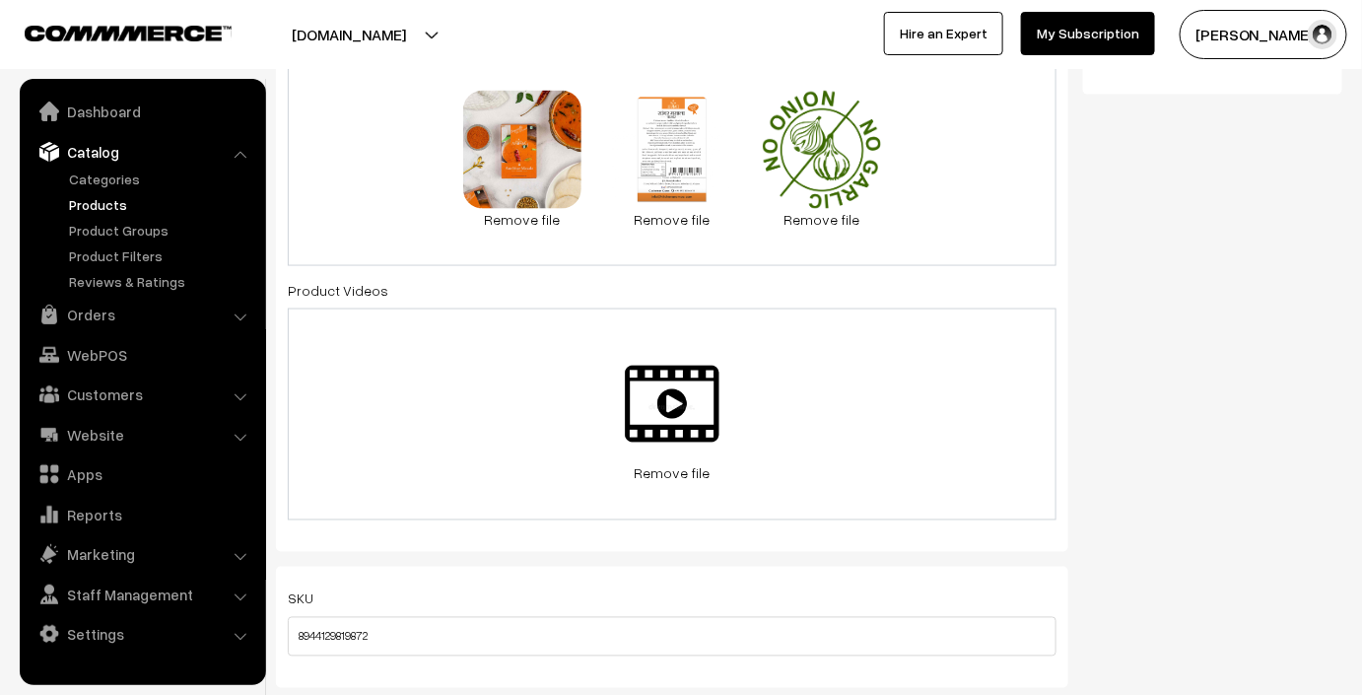
scroll to position [861, 0]
